Goal: Information Seeking & Learning: Learn about a topic

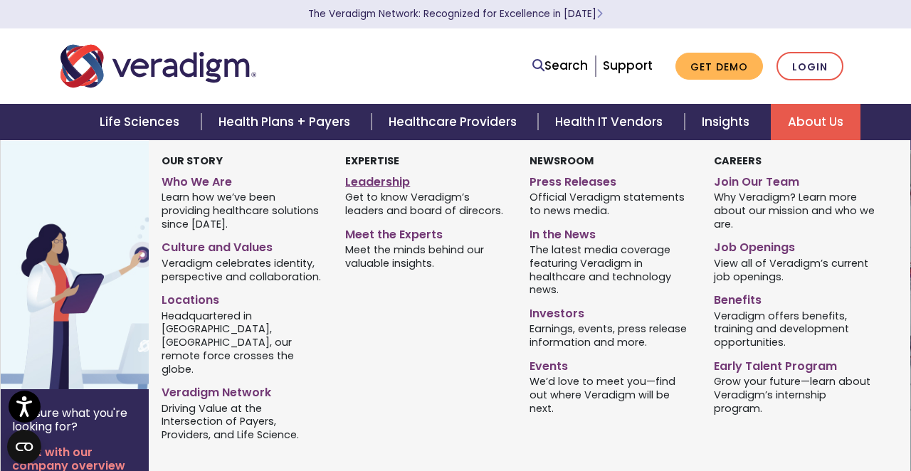
click at [390, 181] on link "Leadership" at bounding box center [426, 179] width 163 height 21
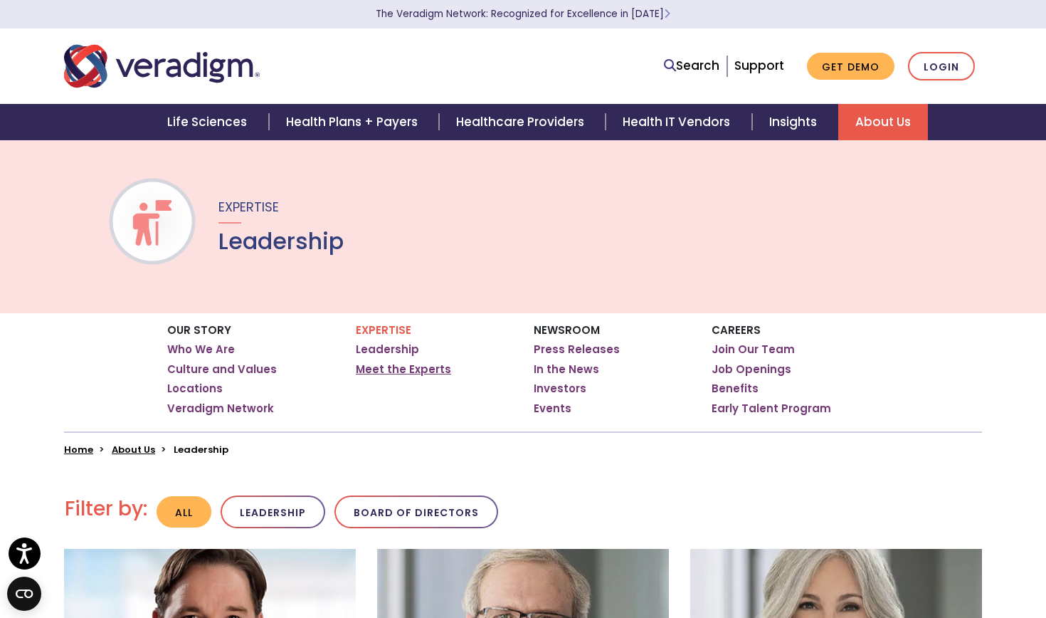
click at [368, 371] on link "Meet the Experts" at bounding box center [403, 369] width 95 height 14
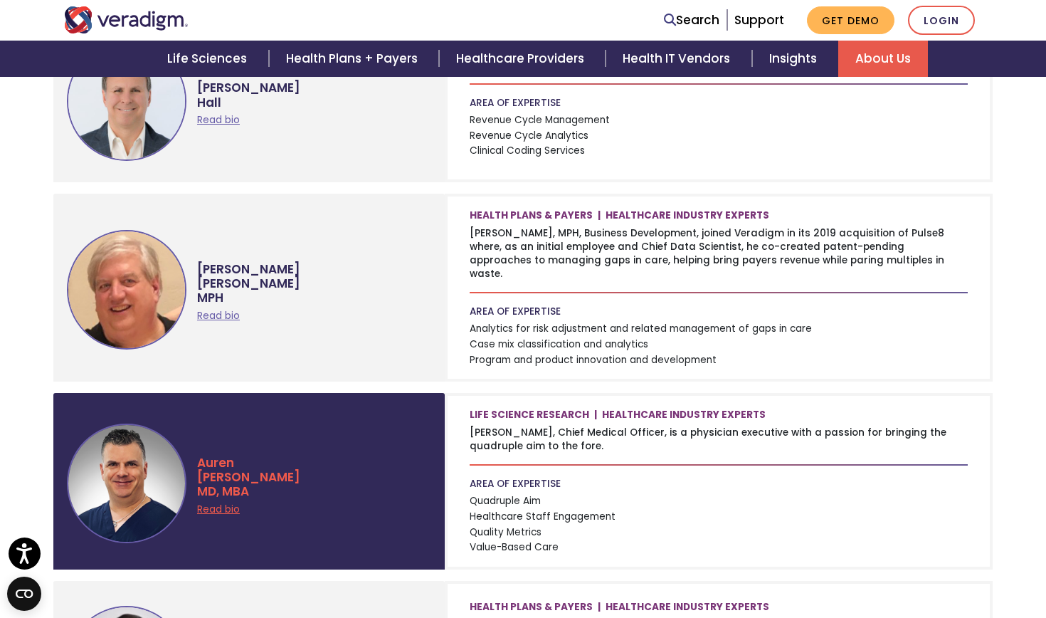
scroll to position [1206, 0]
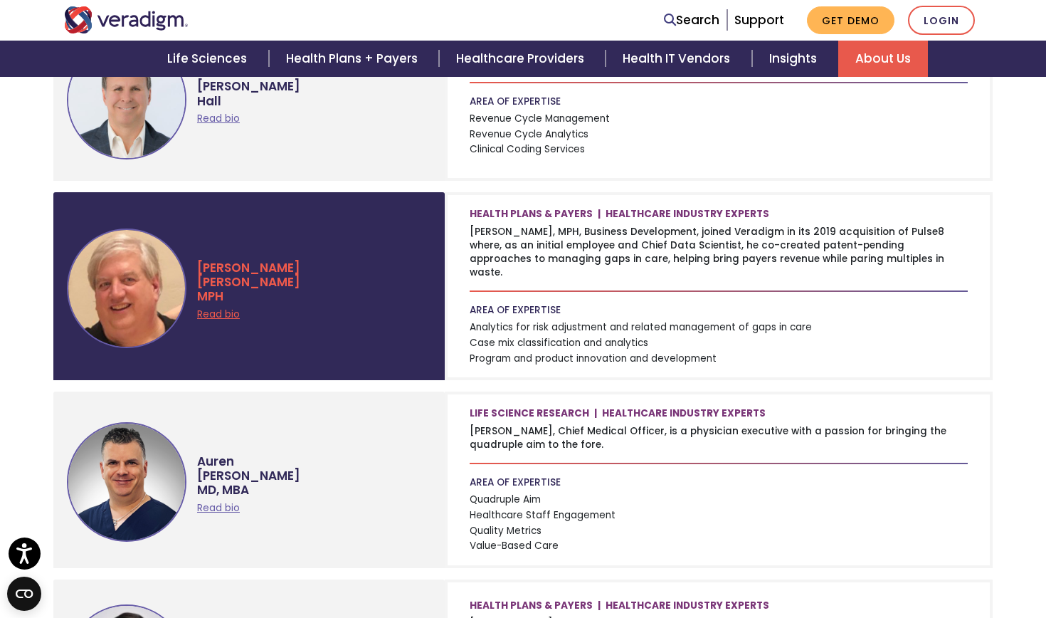
click at [239, 307] on link "Read bio" at bounding box center [218, 314] width 43 height 14
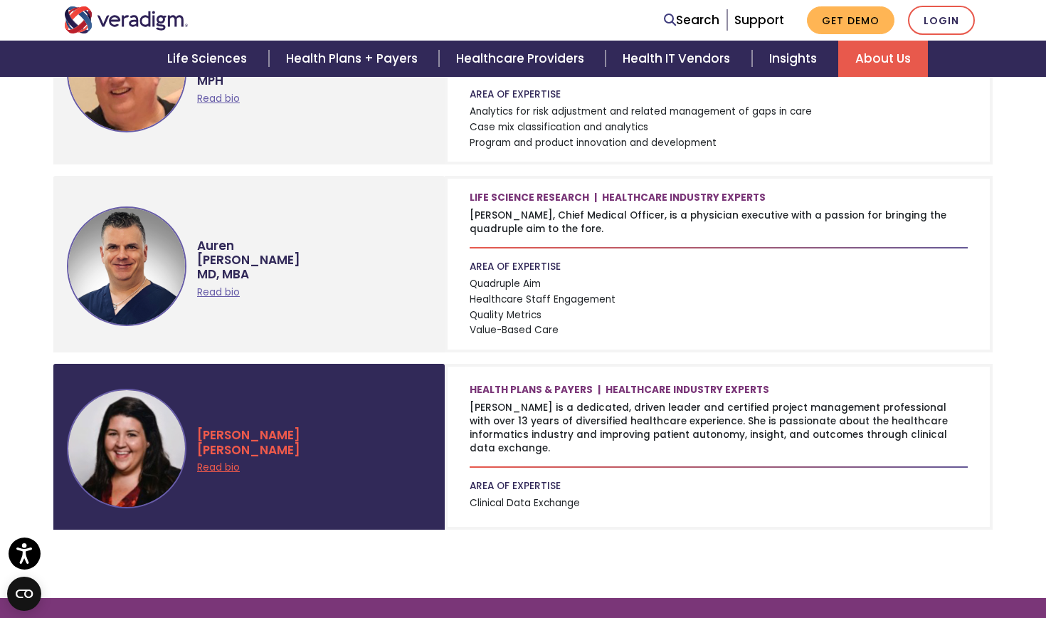
scroll to position [1466, 0]
